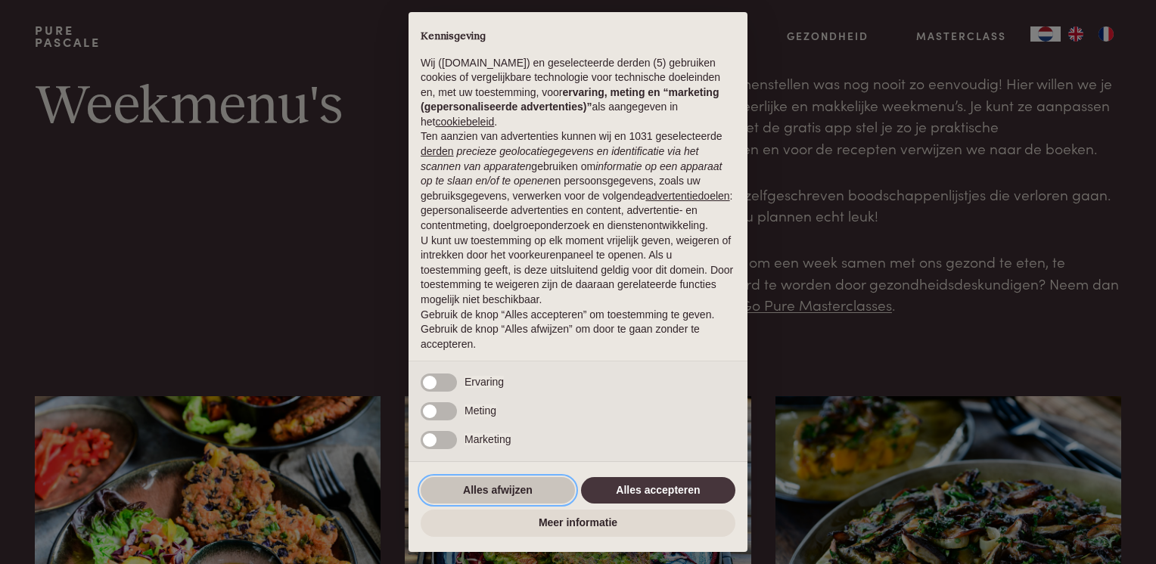
click at [539, 492] on button "Alles afwijzen" at bounding box center [498, 490] width 154 height 27
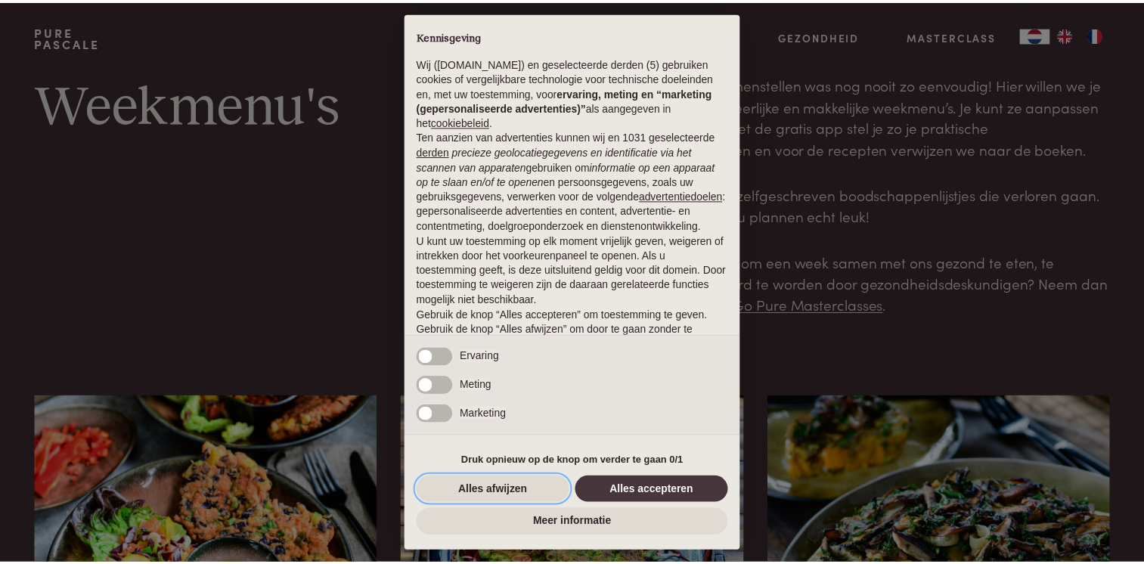
scroll to position [43, 0]
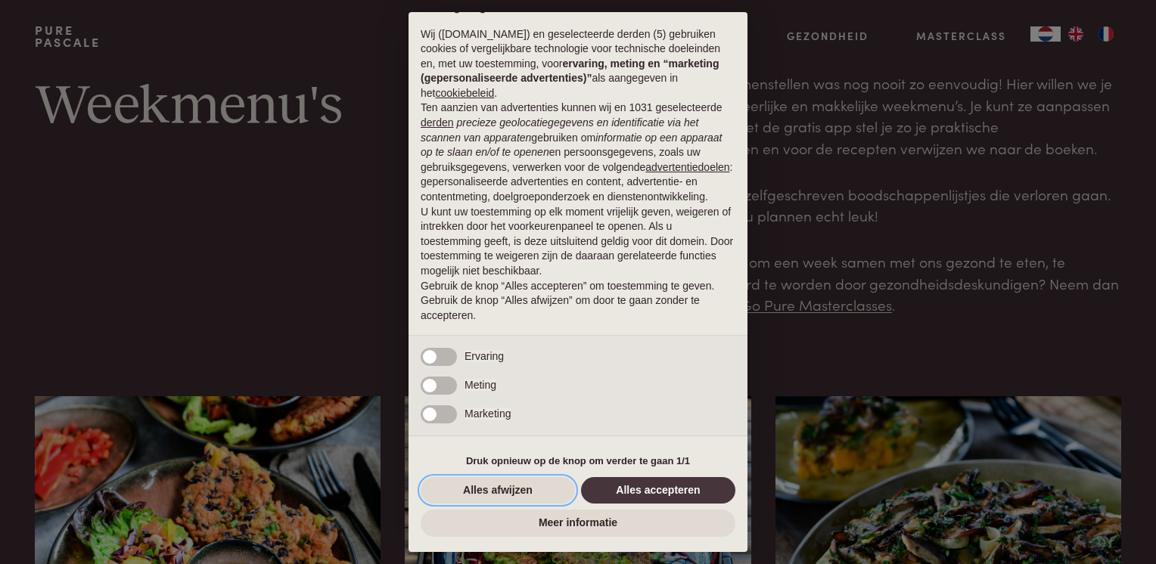
click at [539, 492] on button "Alles afwijzen" at bounding box center [498, 490] width 154 height 27
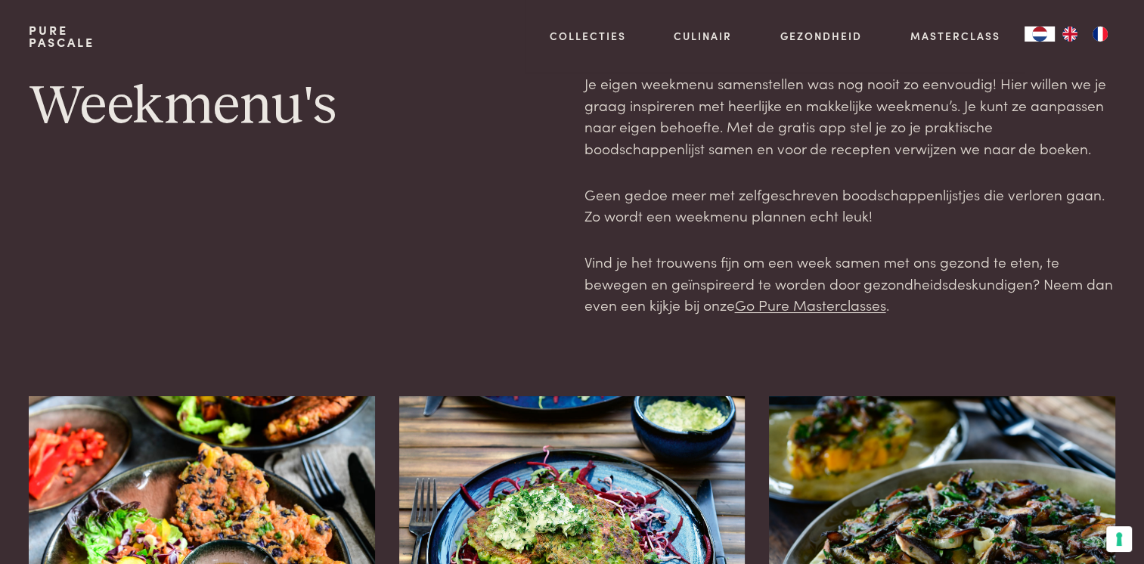
click at [459, 307] on div "Weekmenu's" at bounding box center [294, 195] width 531 height 244
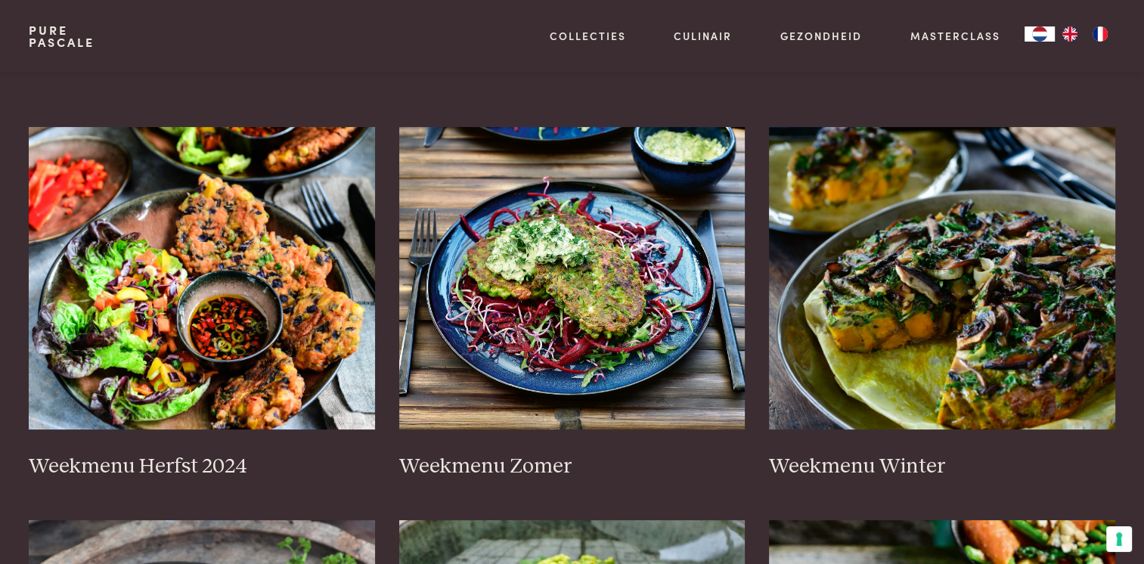
scroll to position [272, 0]
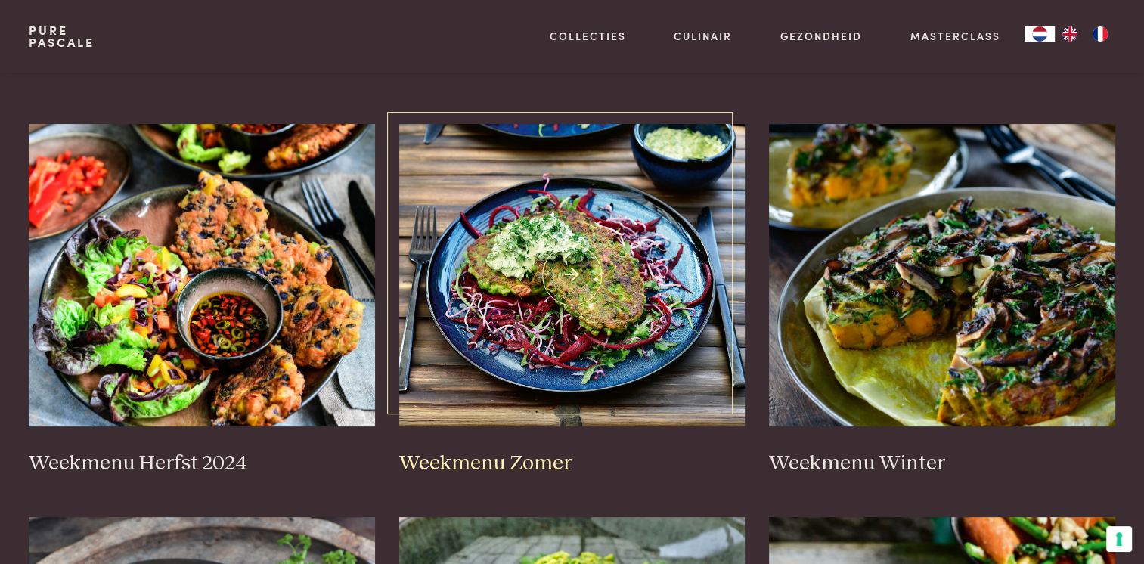
click at [515, 250] on img at bounding box center [572, 275] width 346 height 303
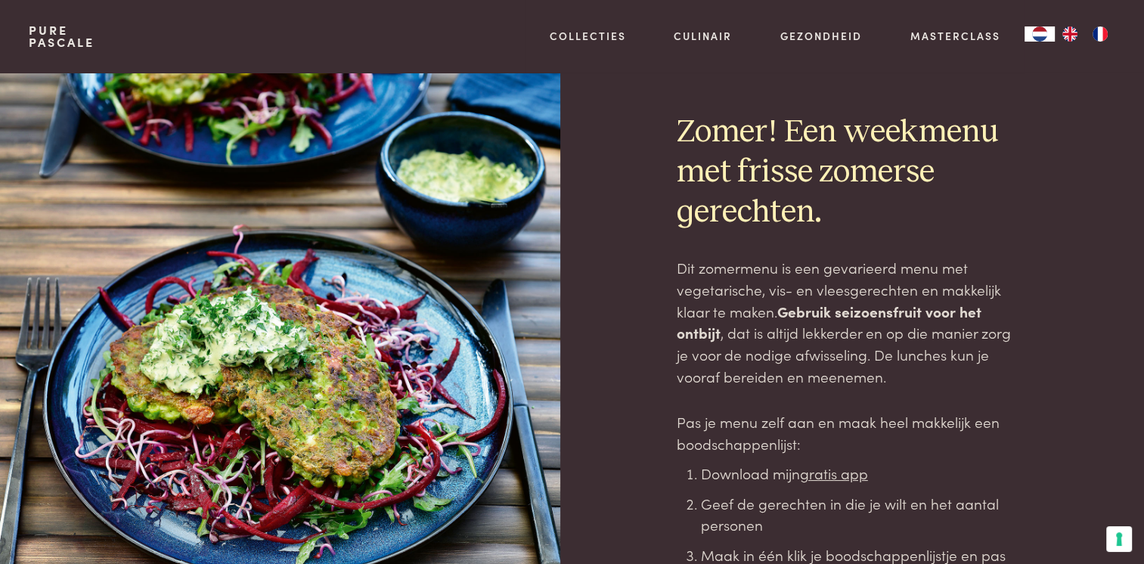
click at [590, 247] on div at bounding box center [618, 390] width 68 height 635
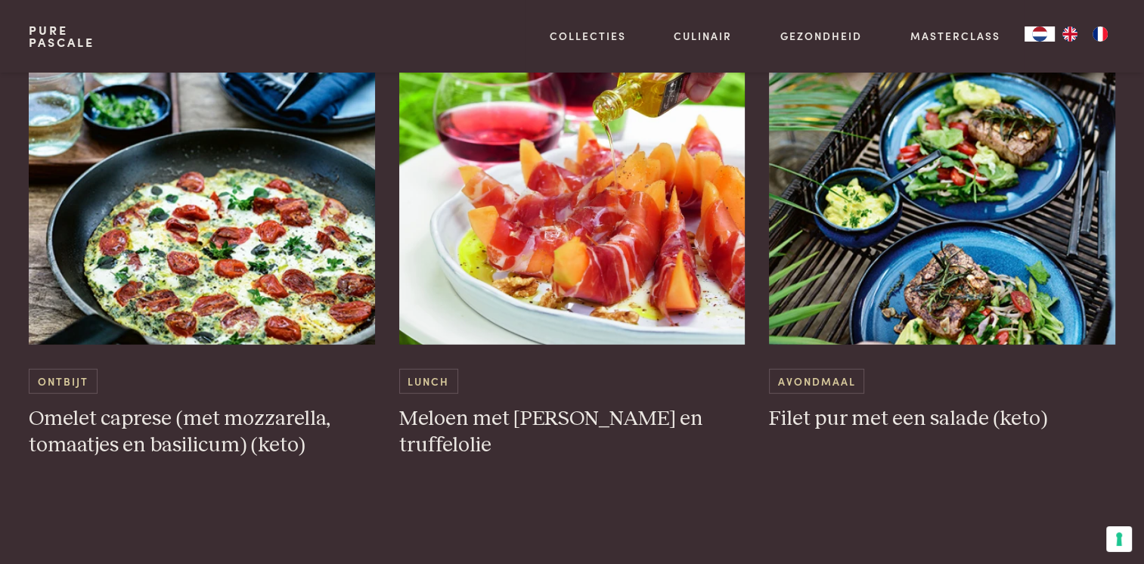
scroll to position [3955, 0]
